Goal: Information Seeking & Learning: Find specific fact

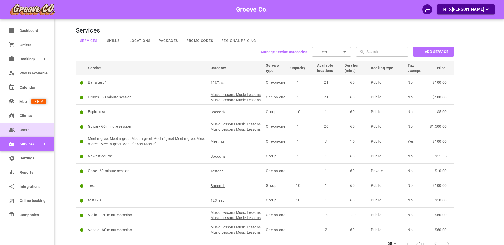
click at [18, 127] on link "Users" at bounding box center [27, 130] width 54 height 14
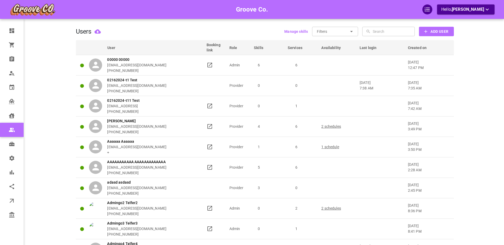
click at [379, 33] on input "text" at bounding box center [392, 31] width 41 height 9
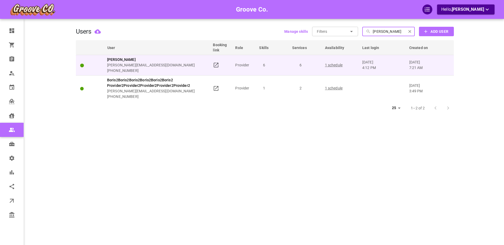
click at [182, 65] on div "Boris Provider boris+provider@gomarketbox.com +14167716925" at bounding box center [148, 65] width 119 height 17
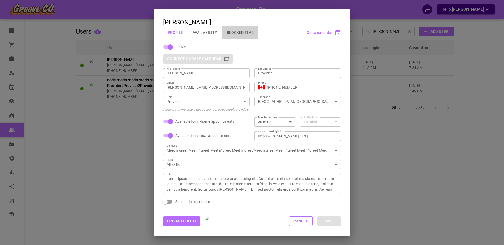
click at [243, 31] on button "Blocked Time" at bounding box center [240, 33] width 36 height 14
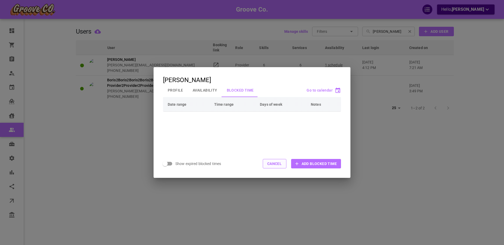
click at [275, 167] on button "Cancel" at bounding box center [275, 163] width 24 height 9
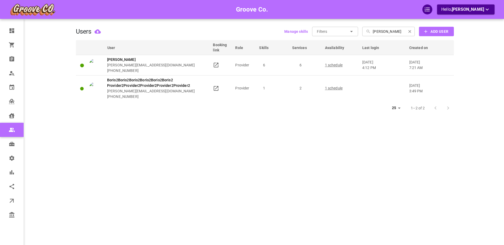
click at [383, 31] on input "boris pro" at bounding box center [387, 31] width 31 height 9
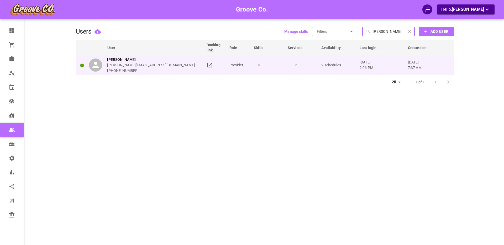
type input "boris van"
click at [186, 61] on div "Boris Vancouver boris+van@gomarketbox.com +14167716925" at bounding box center [145, 65] width 113 height 17
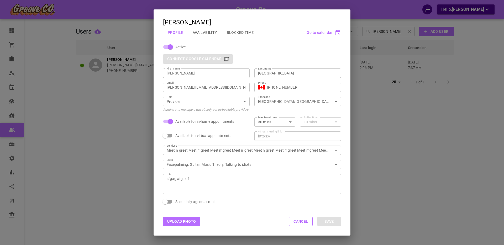
click at [240, 31] on button "Blocked Time" at bounding box center [240, 33] width 36 height 14
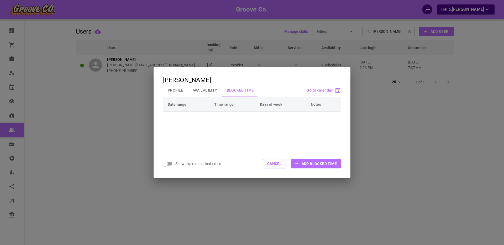
click at [272, 162] on button "Cancel" at bounding box center [275, 163] width 24 height 9
